Goal: Contribute content

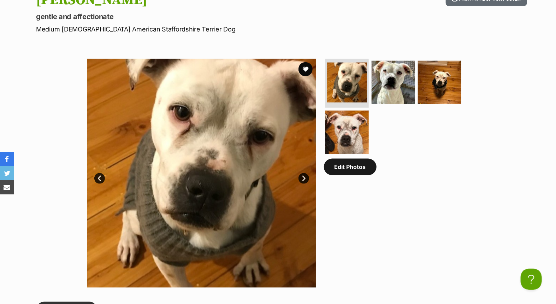
click at [347, 161] on link "Edit Photos" at bounding box center [350, 167] width 53 height 16
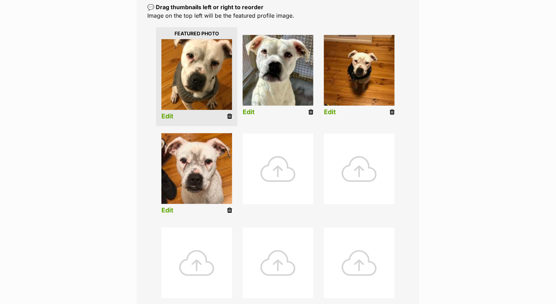
click at [284, 174] on div at bounding box center [278, 169] width 71 height 71
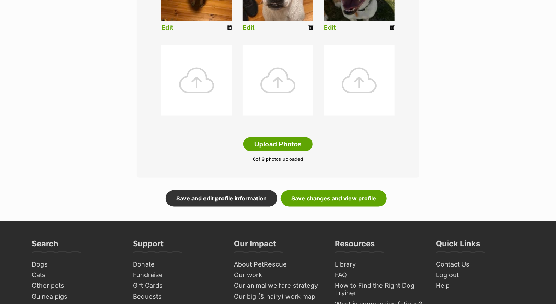
scroll to position [354, 0]
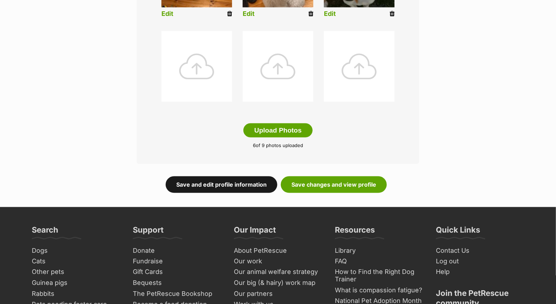
click at [239, 182] on link "Save and edit profile information" at bounding box center [222, 184] width 112 height 16
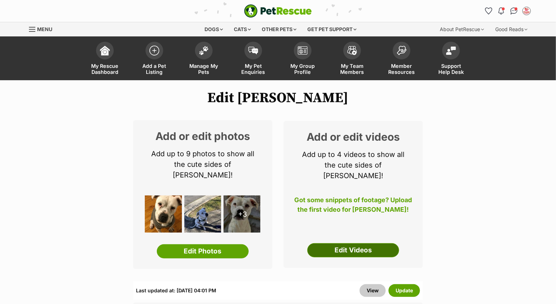
click at [363, 243] on link "Edit Videos" at bounding box center [354, 250] width 92 height 14
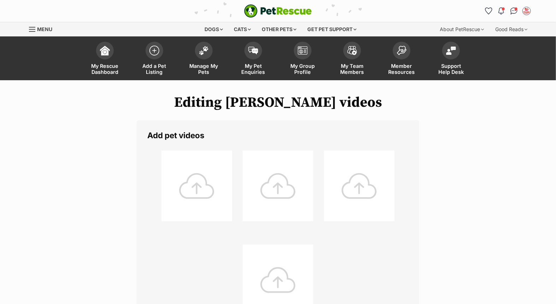
click at [196, 188] on div at bounding box center [197, 186] width 71 height 71
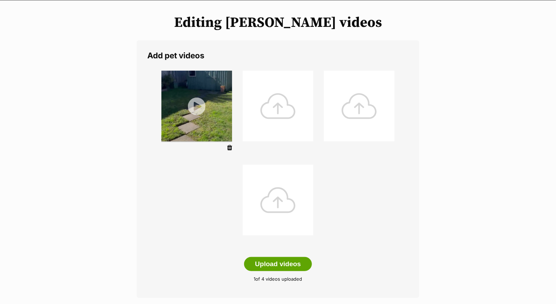
scroll to position [122, 0]
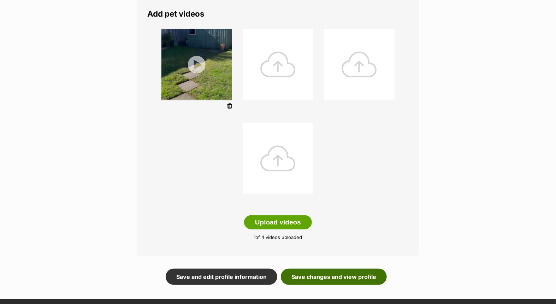
click at [328, 277] on link "Save changes and view profile" at bounding box center [334, 277] width 106 height 16
